Goal: Transaction & Acquisition: Purchase product/service

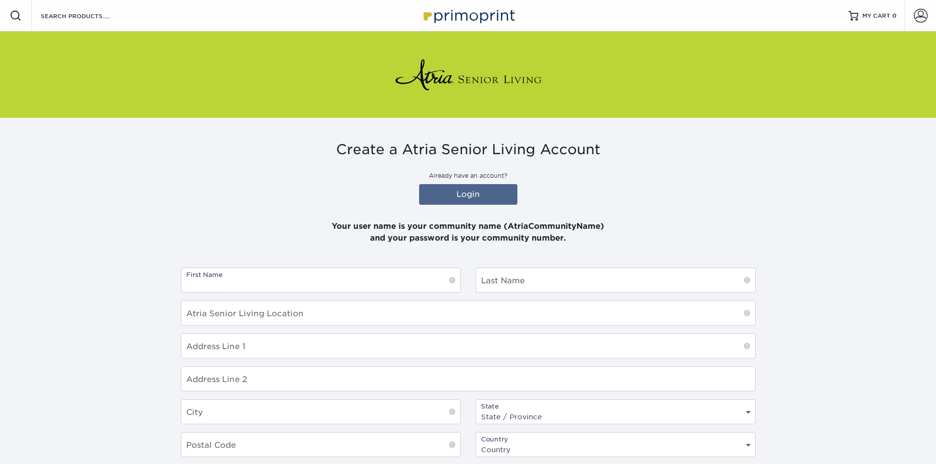
drag, startPoint x: 0, startPoint y: 0, endPoint x: 255, endPoint y: 284, distance: 382.4
click at [255, 284] on input "text" at bounding box center [320, 280] width 279 height 24
type input "Corrine"
type input "Tanchoco"
type input "Atria [GEOGRAPHIC_DATA]"
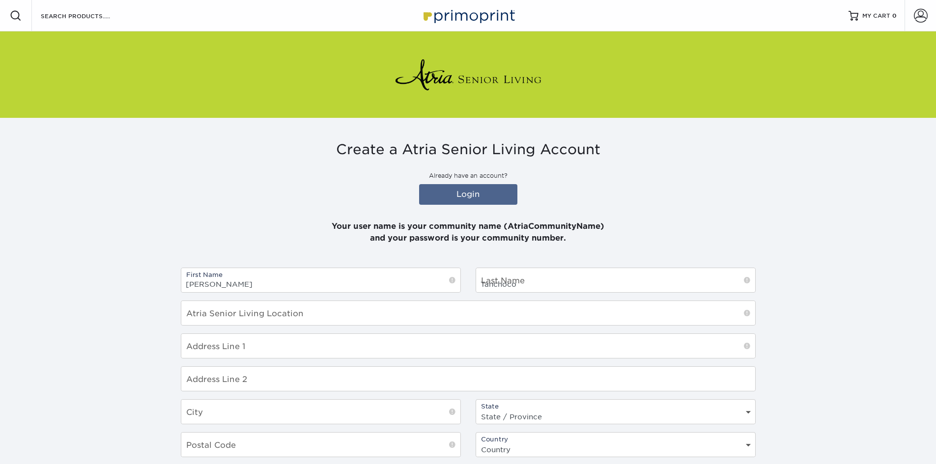
type input "853 Tamalpais Avenue, Novato, CA, USA"
type input "Novato"
select select "CA"
type input "94947"
select select "US"
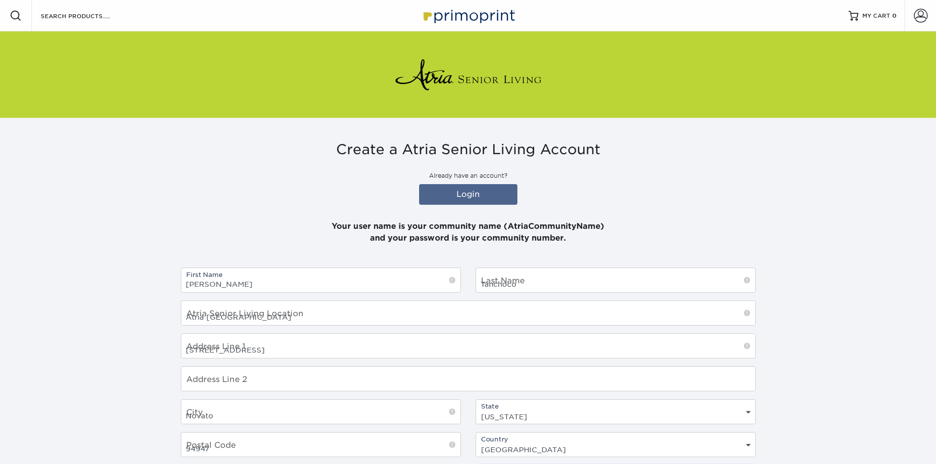
type input "4158920944"
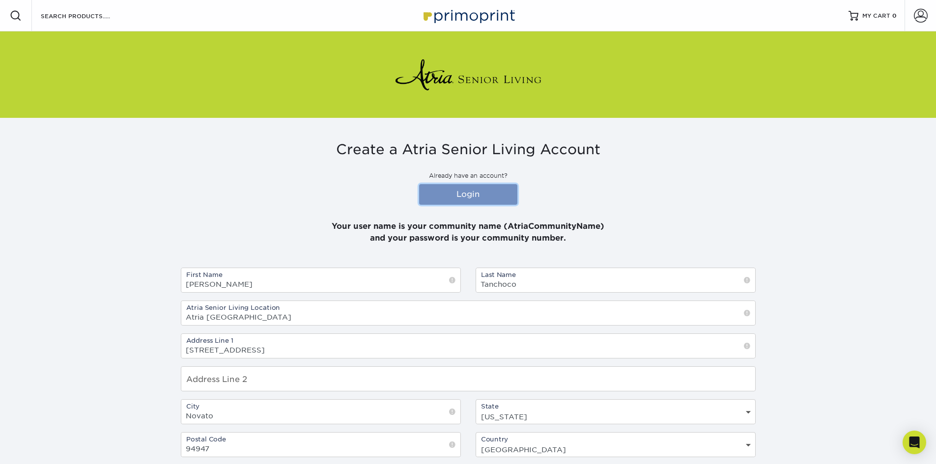
click at [464, 199] on link "Login" at bounding box center [468, 194] width 98 height 21
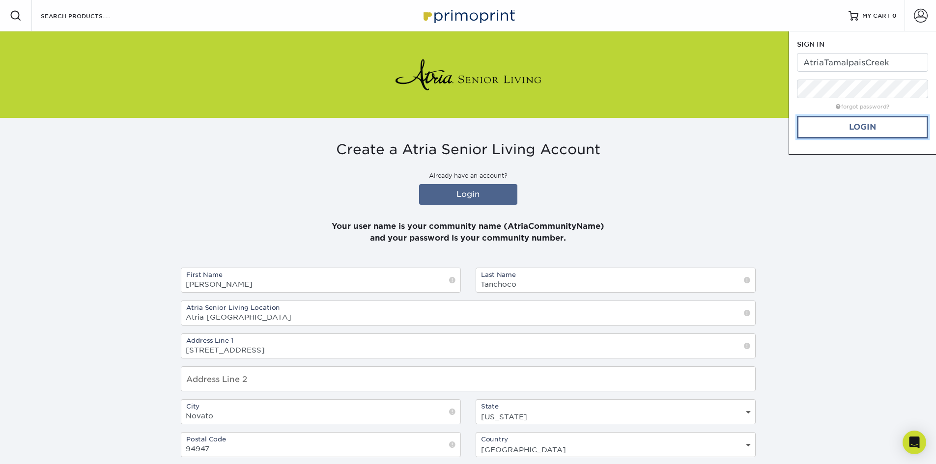
click at [861, 130] on link "Login" at bounding box center [862, 127] width 131 height 23
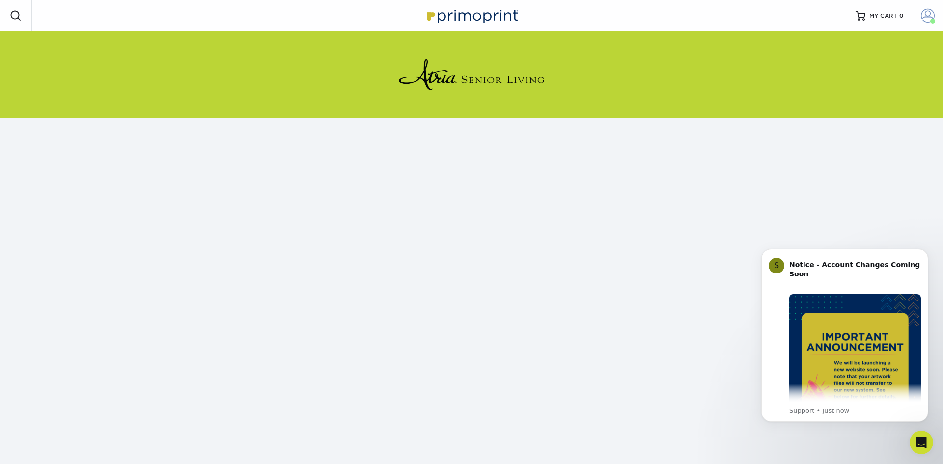
click at [929, 19] on span at bounding box center [928, 16] width 14 height 14
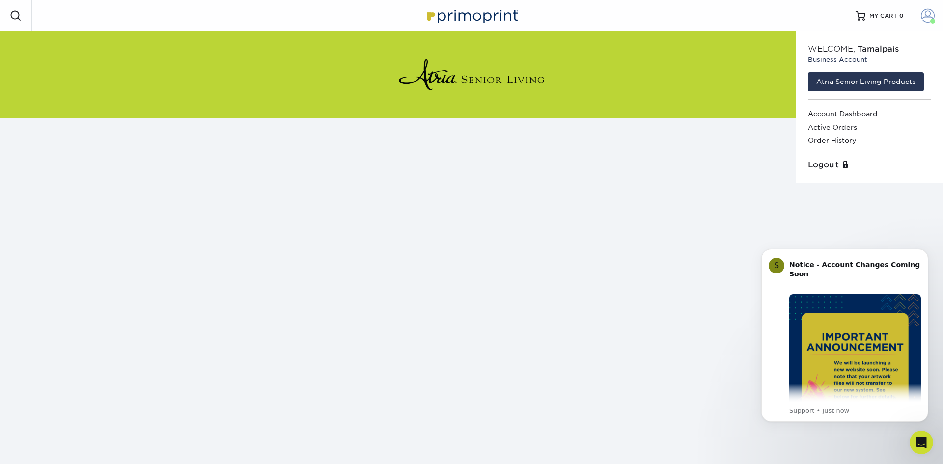
click at [930, 19] on span at bounding box center [928, 16] width 14 height 14
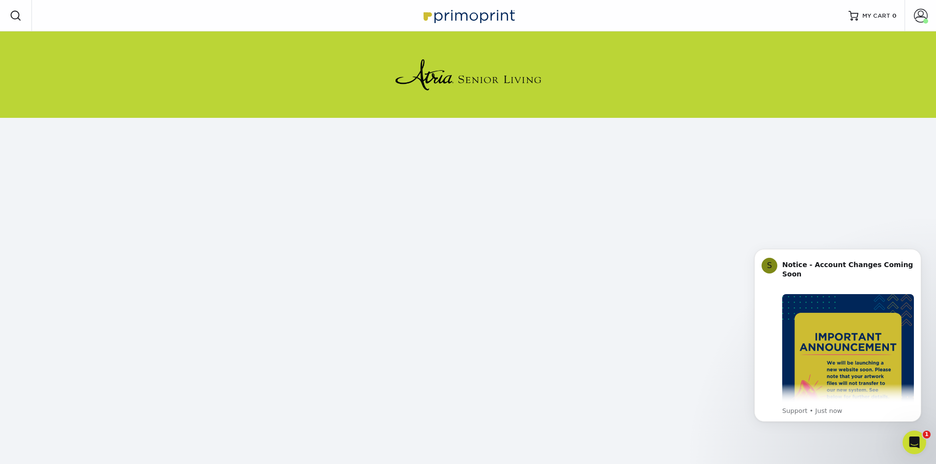
scroll to position [90, 0]
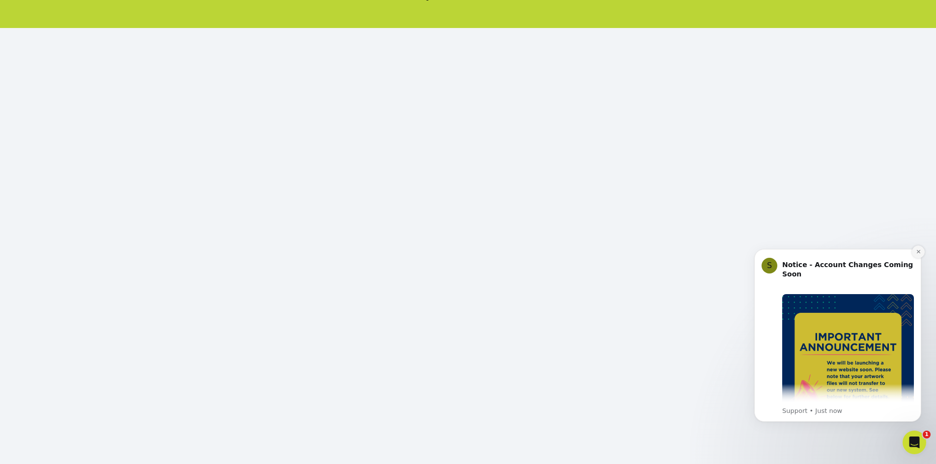
click at [918, 249] on button "Dismiss notification" at bounding box center [918, 252] width 13 height 13
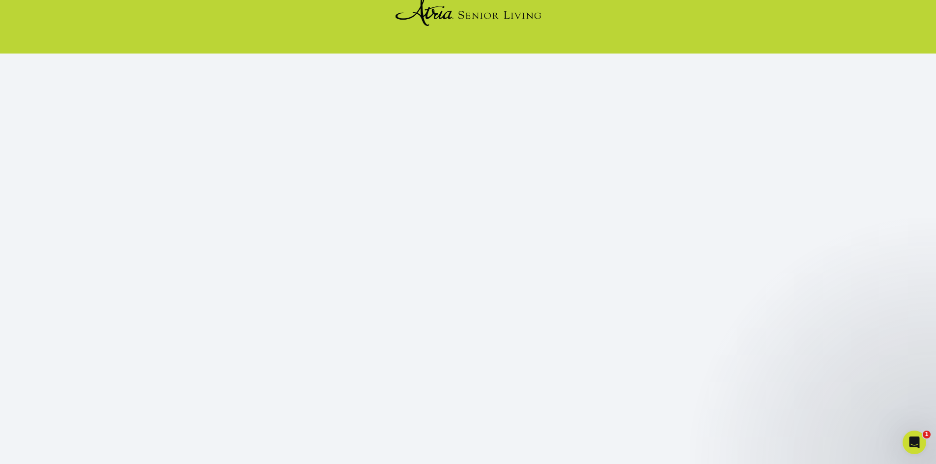
scroll to position [98, 0]
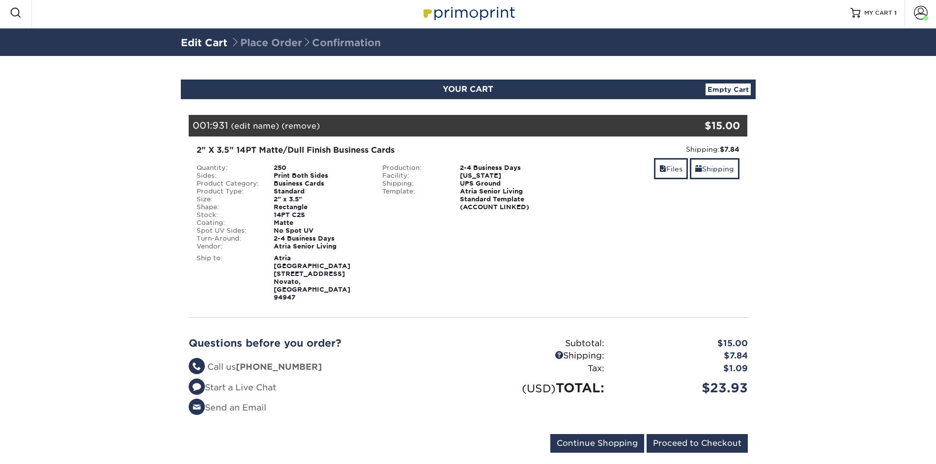
scroll to position [3, 0]
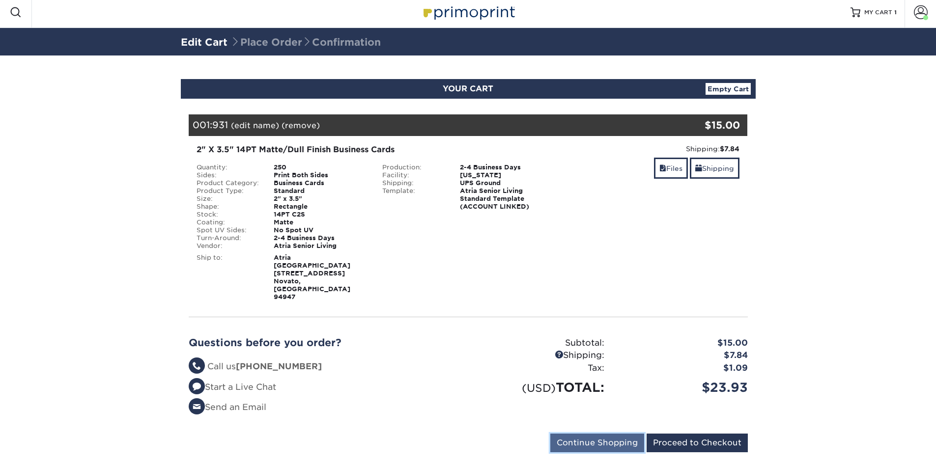
click at [590, 434] on input "Continue Shopping" at bounding box center [597, 443] width 94 height 19
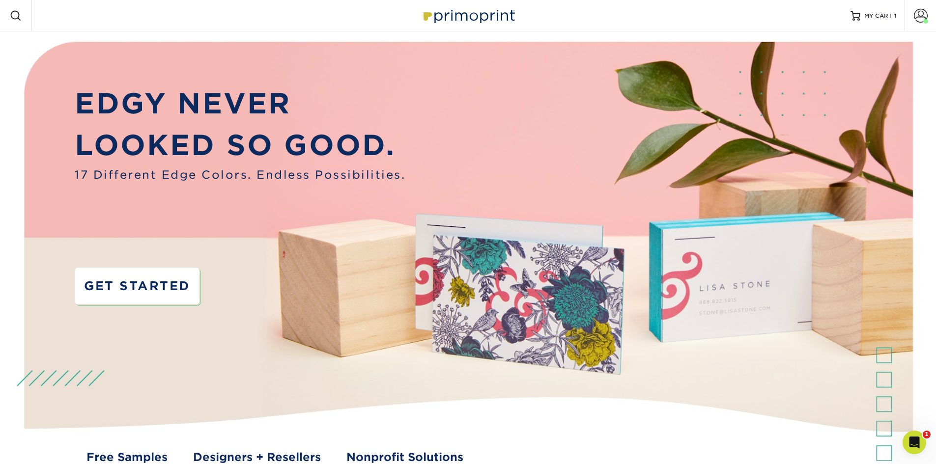
click at [179, 281] on link "GET STARTED" at bounding box center [137, 286] width 124 height 37
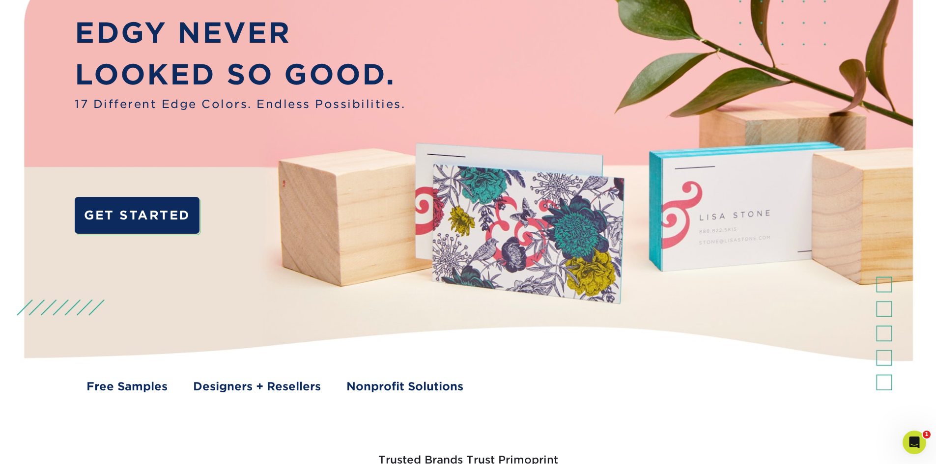
scroll to position [147, 0]
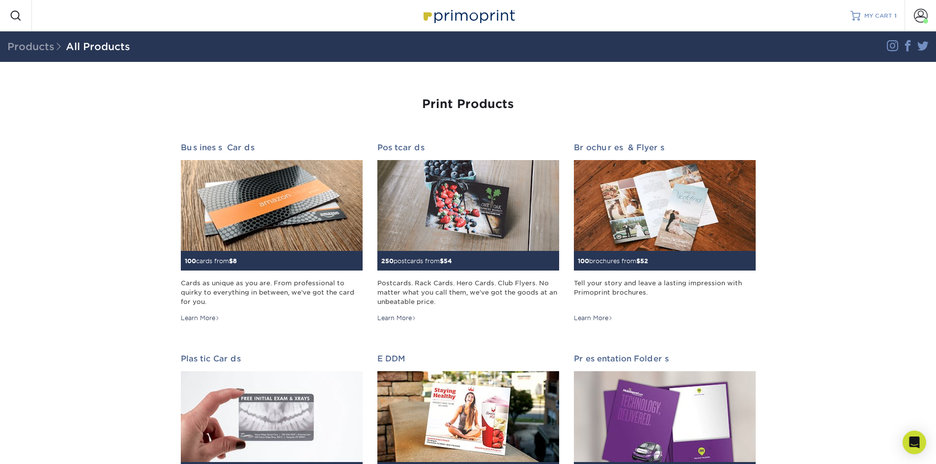
click at [869, 21] on link "MY CART 1" at bounding box center [873, 15] width 46 height 31
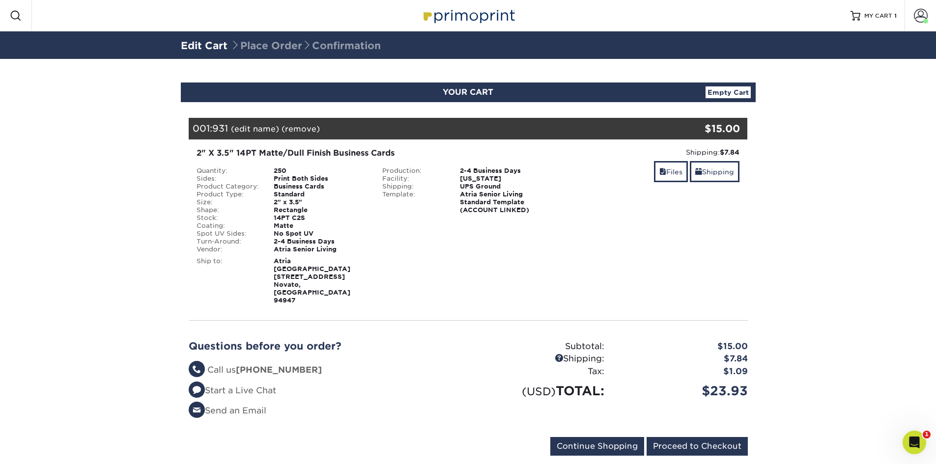
scroll to position [3, 0]
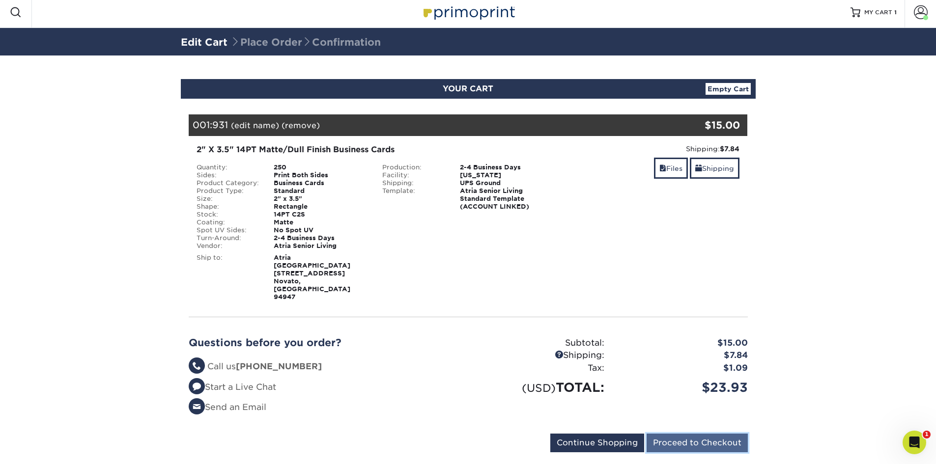
click at [681, 434] on input "Proceed to Checkout" at bounding box center [697, 443] width 101 height 19
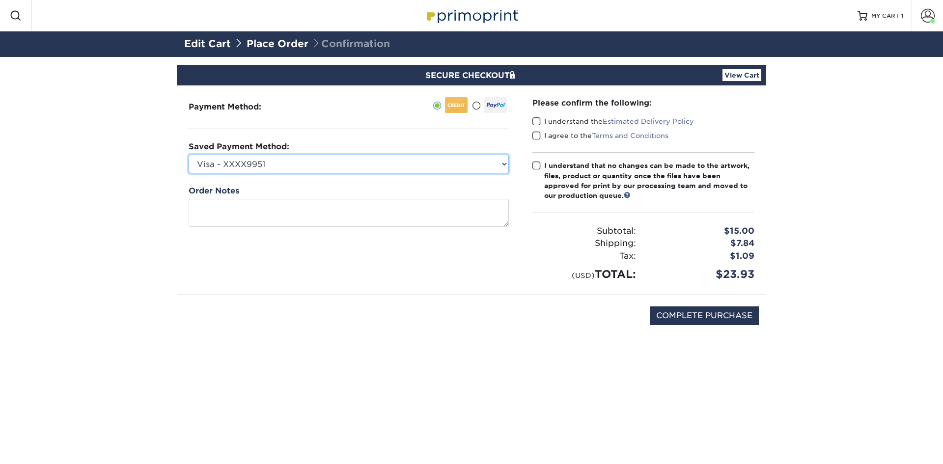
click at [291, 166] on select "Visa - XXXX9951 Visa - XXXX2956 Visa - XXXX9910 Visa - XXXX3872 Visa - XXXX9910…" at bounding box center [349, 164] width 320 height 19
select select "44862"
click at [189, 155] on select "Visa - XXXX9951 Visa - XXXX2956 Visa - XXXX9910 Visa - XXXX3872 Visa - XXXX9910…" at bounding box center [349, 164] width 320 height 19
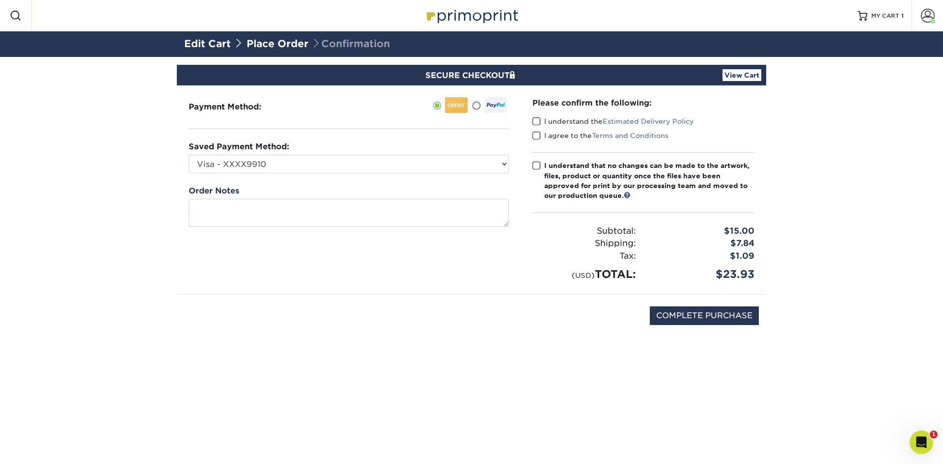
click at [546, 123] on label "I understand the Estimated Delivery Policy" at bounding box center [614, 121] width 162 height 10
click at [0, 0] on input "I understand the Estimated Delivery Policy" at bounding box center [0, 0] width 0 height 0
click at [550, 138] on label "I agree to the Terms and Conditions" at bounding box center [601, 136] width 136 height 10
click at [0, 0] on input "I agree to the Terms and Conditions" at bounding box center [0, 0] width 0 height 0
click at [528, 168] on div "Please confirm the following: I understand the Estimated Delivery Policy I agre…" at bounding box center [644, 189] width 246 height 209
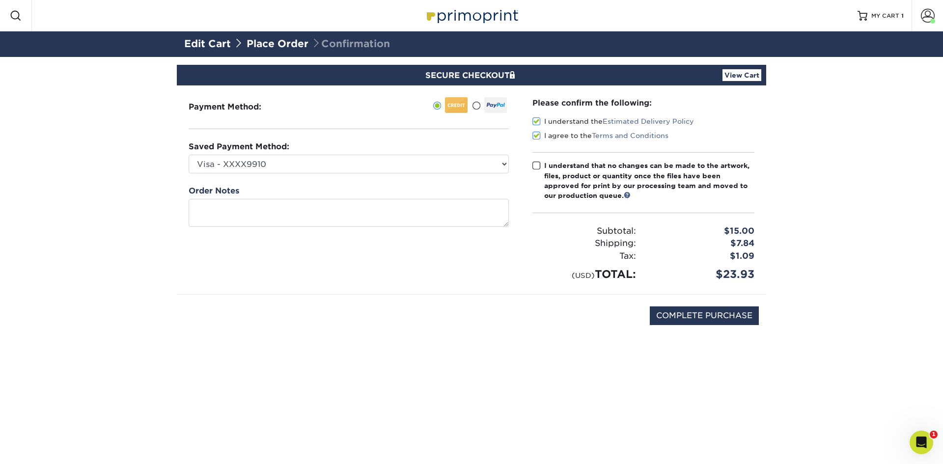
click at [541, 173] on label "I understand that no changes can be made to the artwork, files, product or quan…" at bounding box center [644, 181] width 222 height 40
click at [0, 0] on input "I understand that no changes can be made to the artwork, files, product or quan…" at bounding box center [0, 0] width 0 height 0
click at [678, 312] on input "COMPLETE PURCHASE" at bounding box center [704, 316] width 109 height 19
type input "PROCESSING, PLEASE WAIT..."
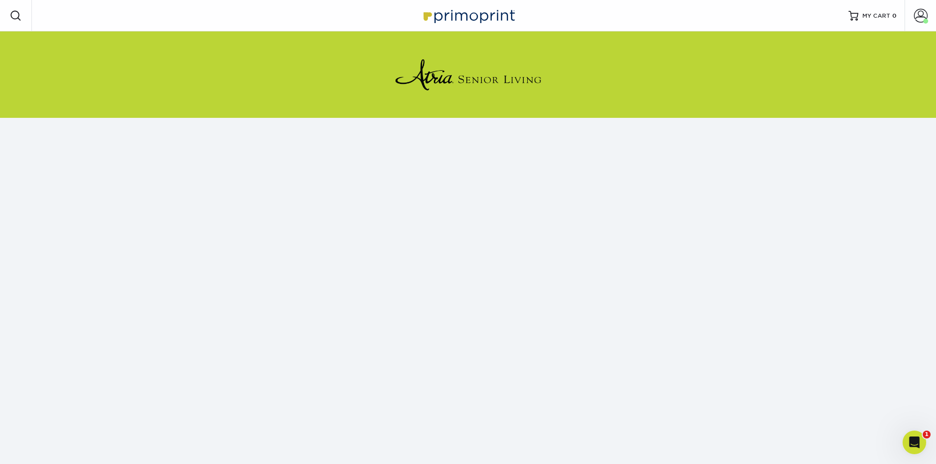
scroll to position [98, 0]
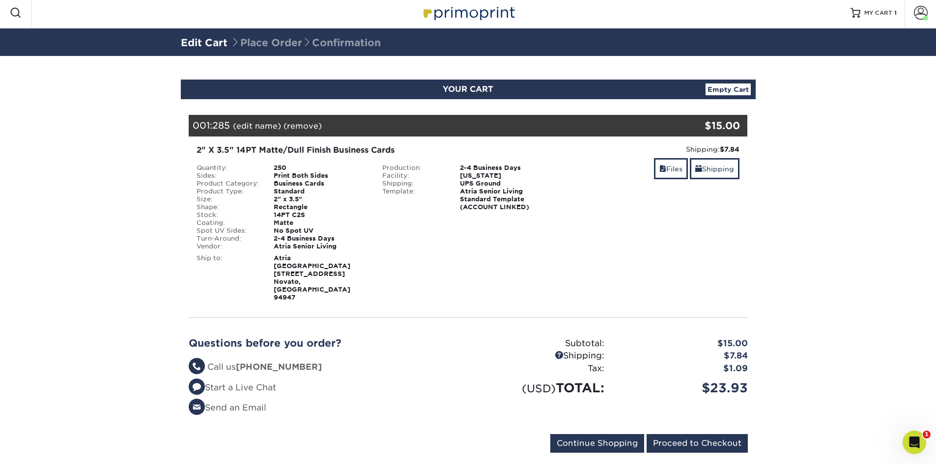
scroll to position [3, 0]
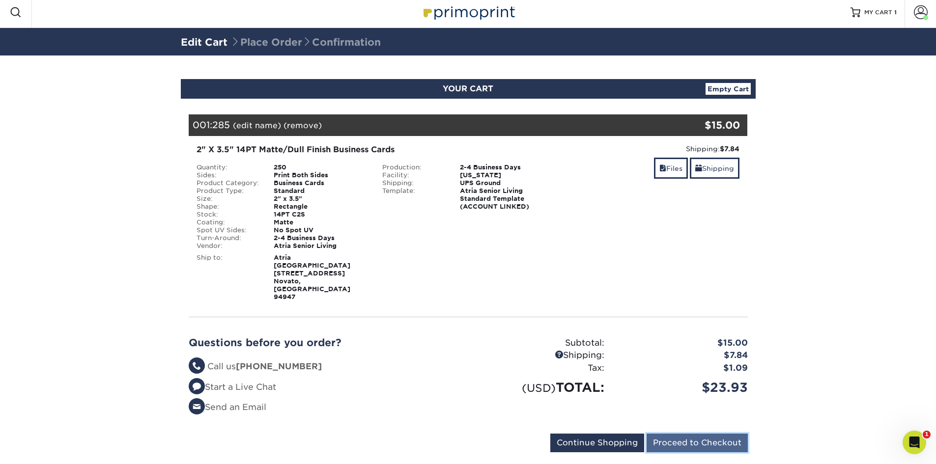
click at [677, 434] on input "Proceed to Checkout" at bounding box center [697, 443] width 101 height 19
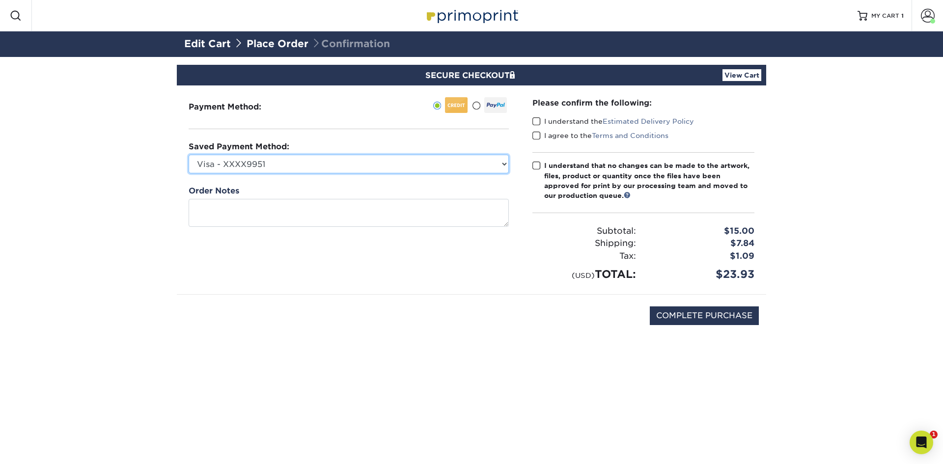
click at [296, 162] on select "Visa - XXXX9951 Visa - XXXX2956 Visa - XXXX9910 Visa - XXXX3872 Visa - XXXX9910…" at bounding box center [349, 164] width 320 height 19
select select "61145"
click at [189, 155] on select "Visa - XXXX9951 Visa - XXXX2956 Visa - XXXX9910 Visa - XXXX3872 Visa - XXXX9910…" at bounding box center [349, 164] width 320 height 19
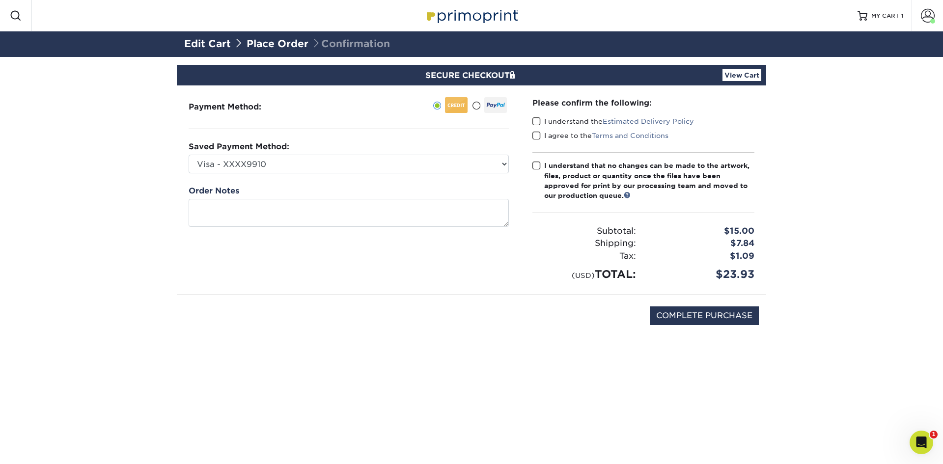
click at [541, 119] on label "I understand the Estimated Delivery Policy" at bounding box center [614, 121] width 162 height 10
click at [0, 0] on input "I understand the Estimated Delivery Policy" at bounding box center [0, 0] width 0 height 0
click at [536, 132] on span at bounding box center [537, 135] width 8 height 9
click at [0, 0] on input "I agree to the Terms and Conditions" at bounding box center [0, 0] width 0 height 0
click at [540, 164] on span at bounding box center [537, 165] width 8 height 9
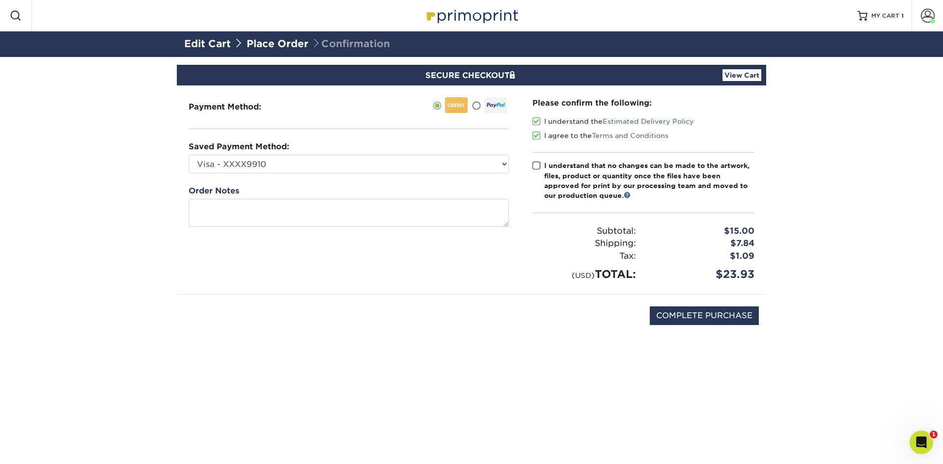
click at [0, 0] on input "I understand that no changes can be made to the artwork, files, product or quan…" at bounding box center [0, 0] width 0 height 0
click at [669, 311] on input "COMPLETE PURCHASE" at bounding box center [704, 316] width 109 height 19
type input "PROCESSING, PLEASE WAIT..."
